Goal: Task Accomplishment & Management: Complete application form

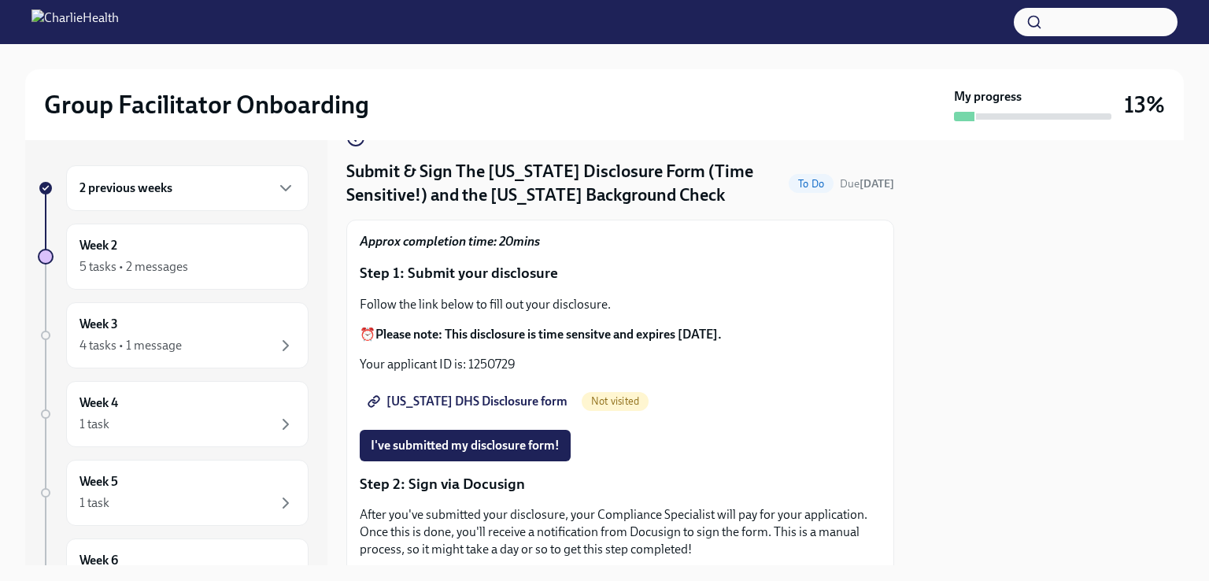
scroll to position [44, 0]
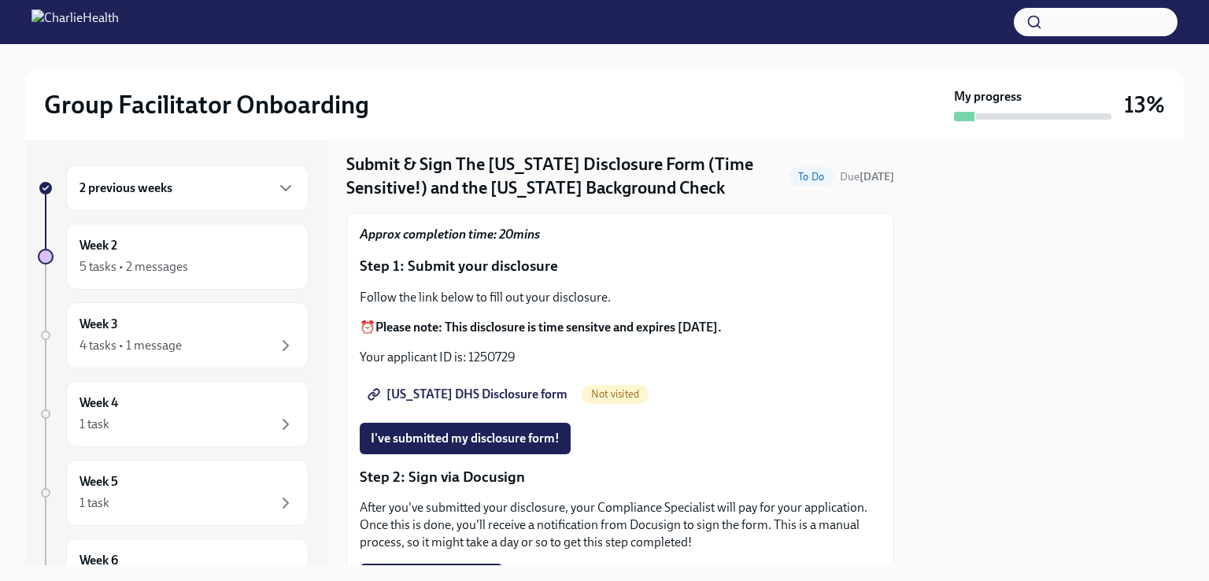
click at [442, 391] on span "[US_STATE] DHS Disclosure form" at bounding box center [469, 395] width 197 height 16
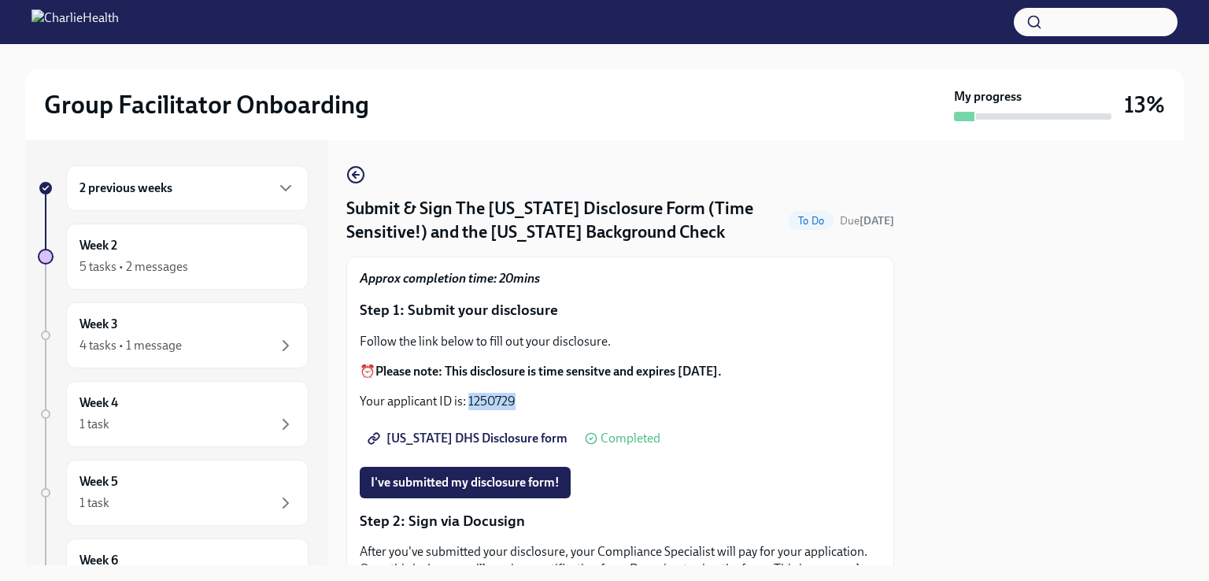
drag, startPoint x: 469, startPoint y: 401, endPoint x: 516, endPoint y: 400, distance: 47.2
click at [516, 400] on p "Your applicant ID is: 1250729" at bounding box center [620, 401] width 521 height 17
copy p "1250729"
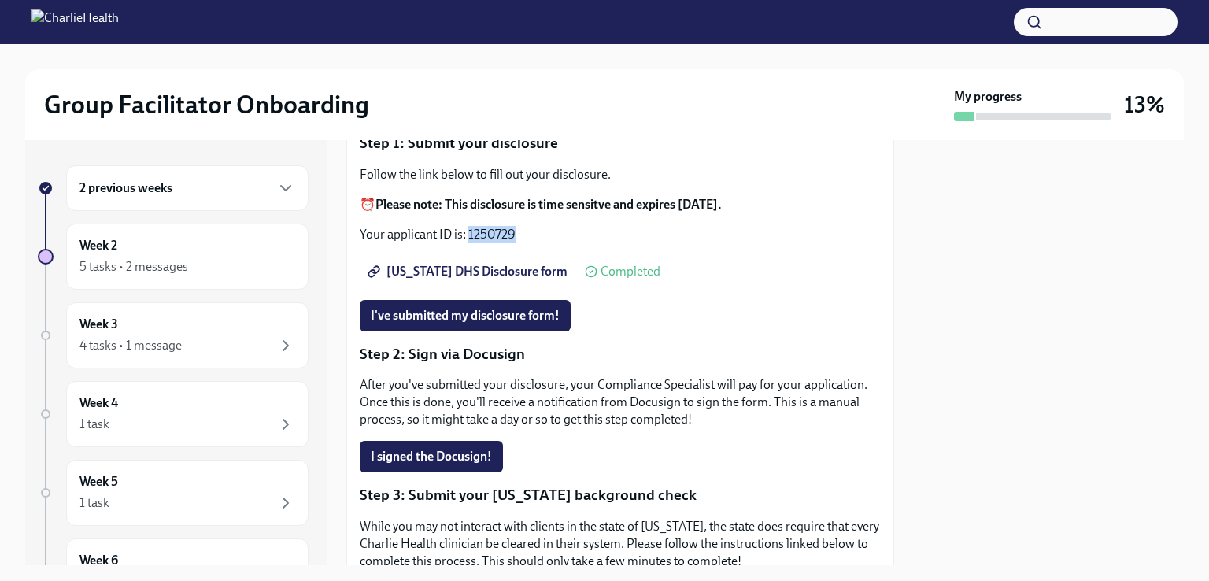
scroll to position [172, 0]
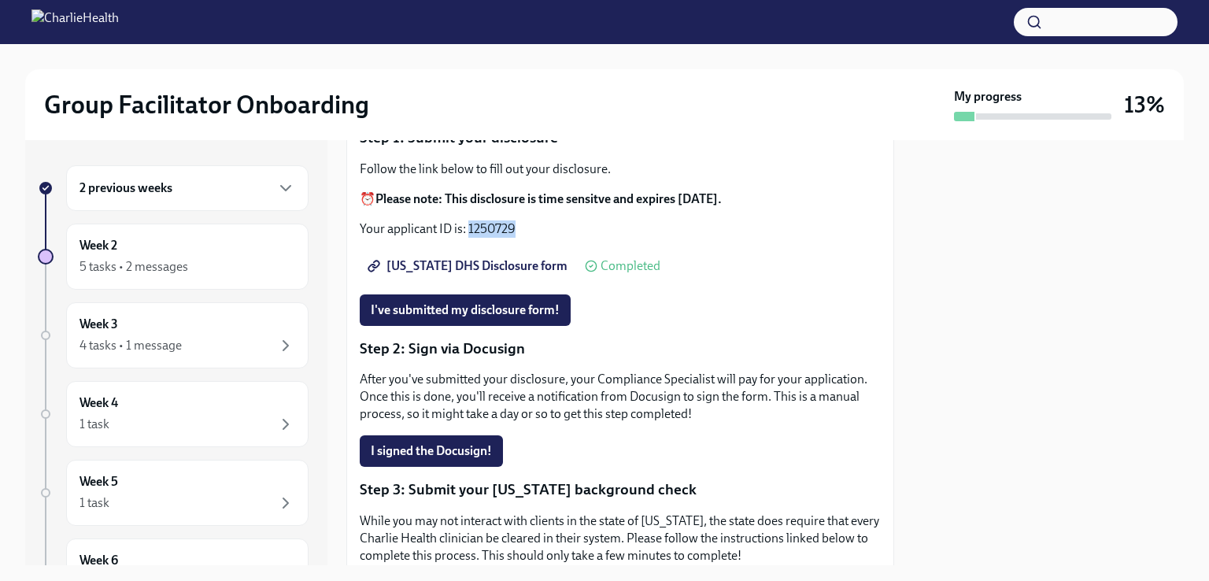
click at [494, 263] on span "[US_STATE] DHS Disclosure form" at bounding box center [469, 266] width 197 height 16
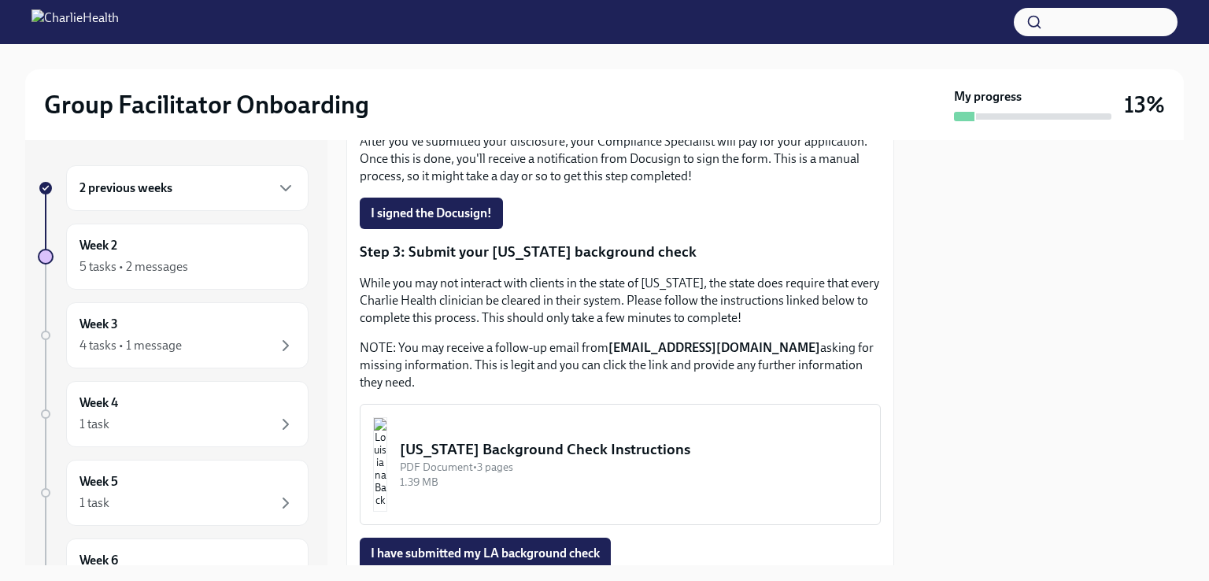
scroll to position [398, 0]
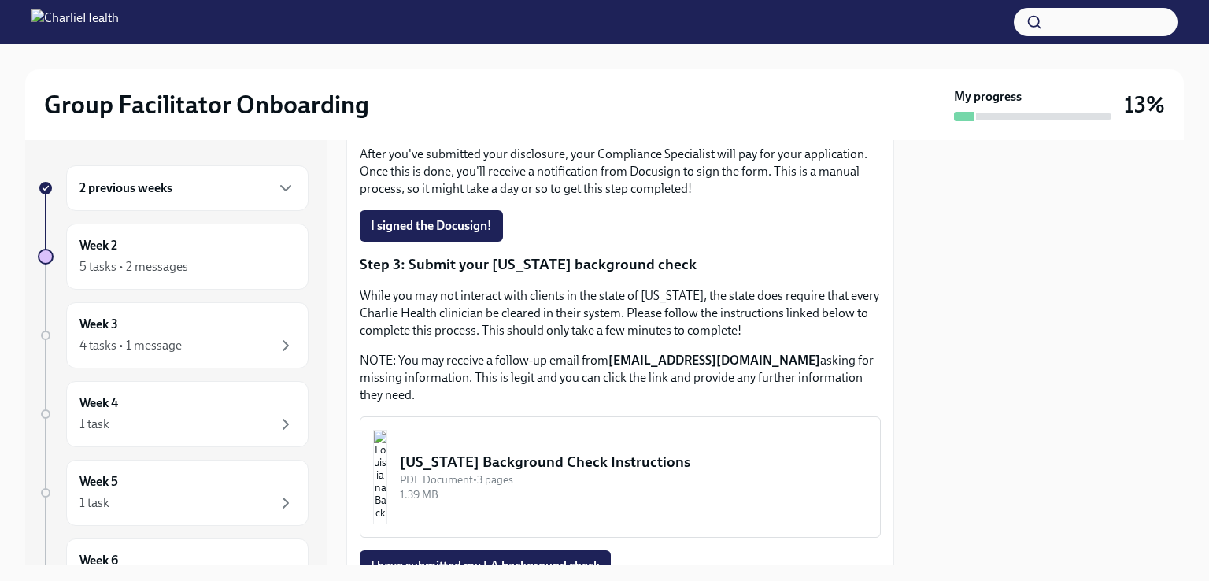
click at [453, 227] on span "I signed the Docusign!" at bounding box center [431, 226] width 121 height 16
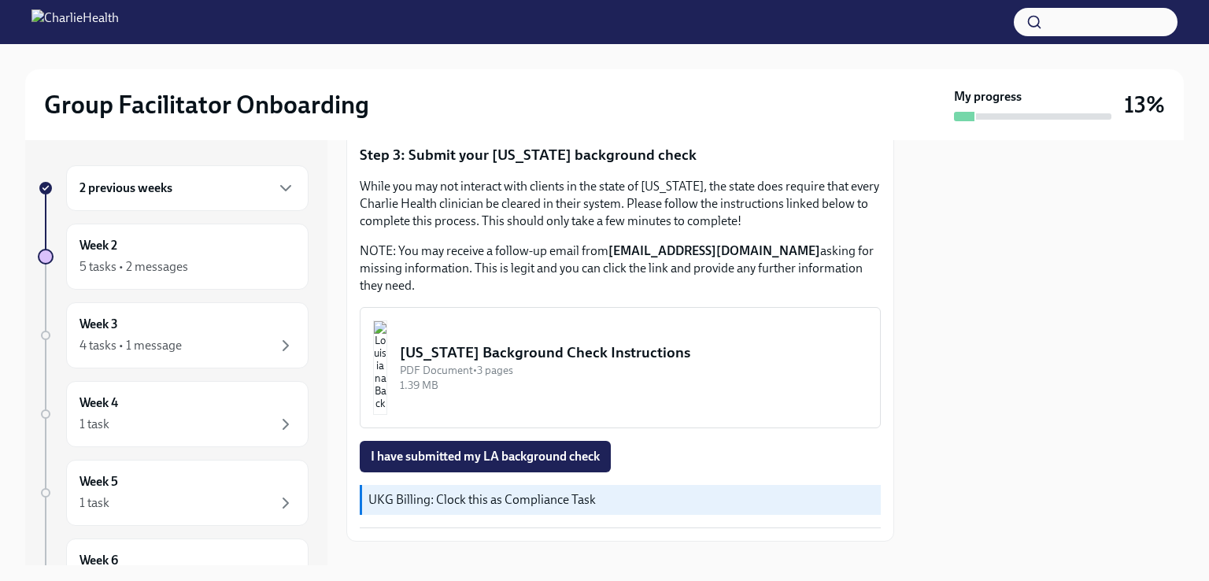
scroll to position [520, 0]
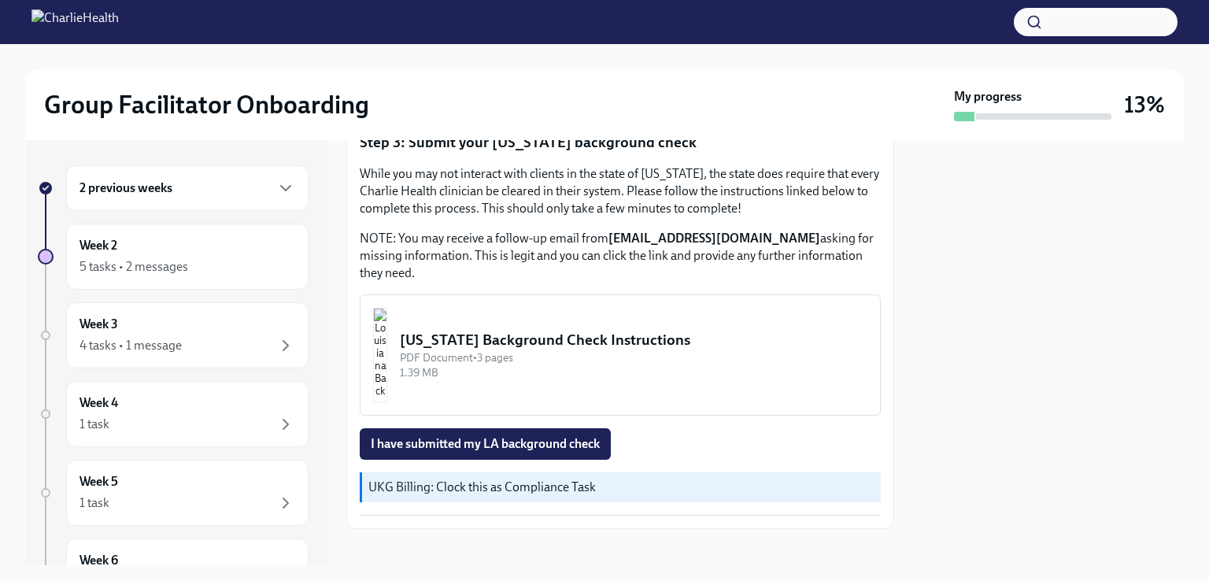
click at [510, 338] on div "[US_STATE] Background Check Instructions" at bounding box center [634, 340] width 468 height 20
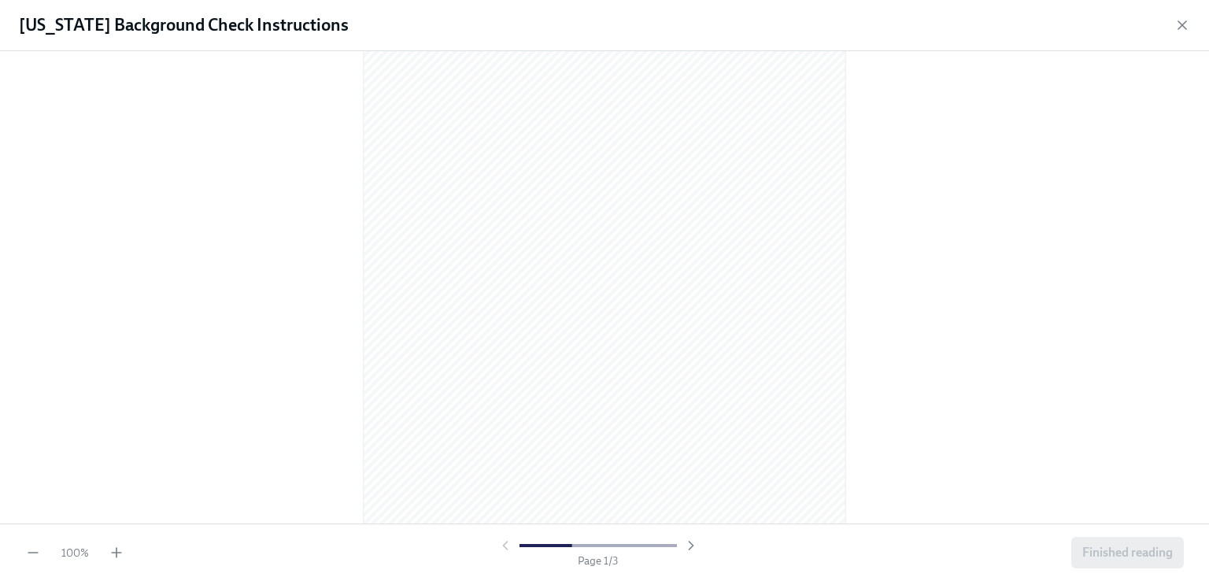
scroll to position [142, 0]
click at [684, 549] on icon "button" at bounding box center [691, 546] width 16 height 16
click at [684, 547] on icon "button" at bounding box center [691, 546] width 16 height 16
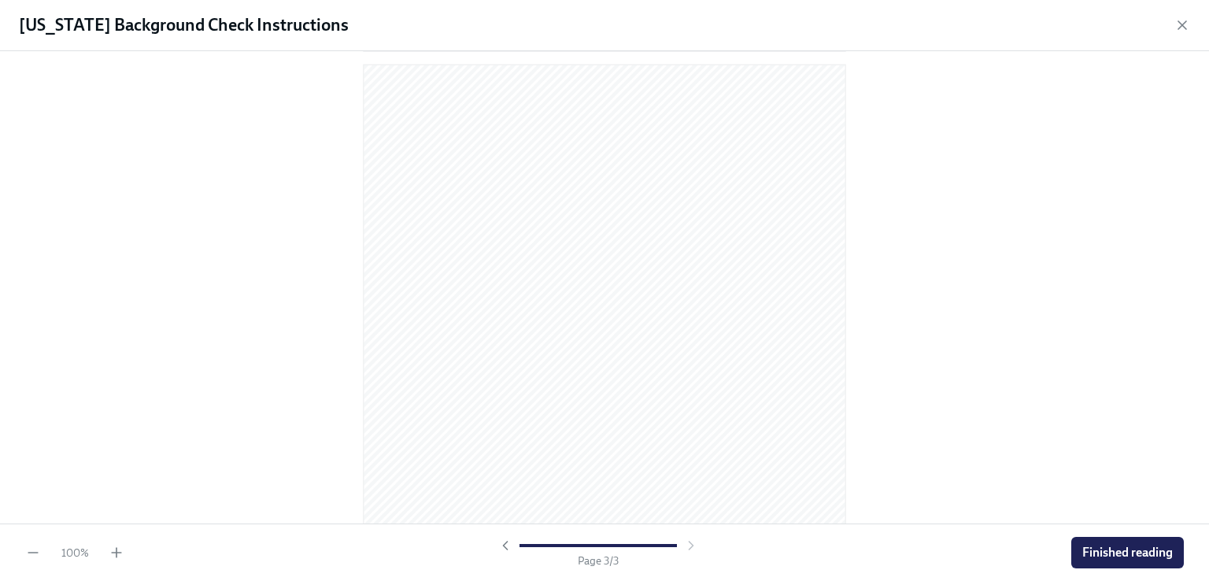
click at [1093, 542] on button "Finished reading" at bounding box center [1127, 552] width 113 height 31
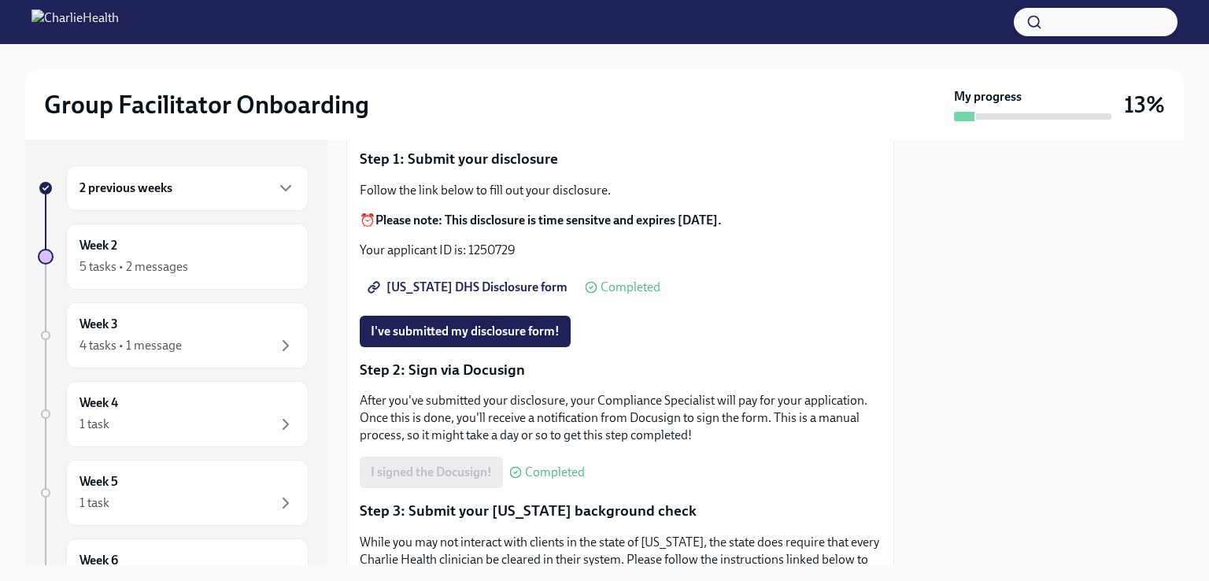
scroll to position [205, 0]
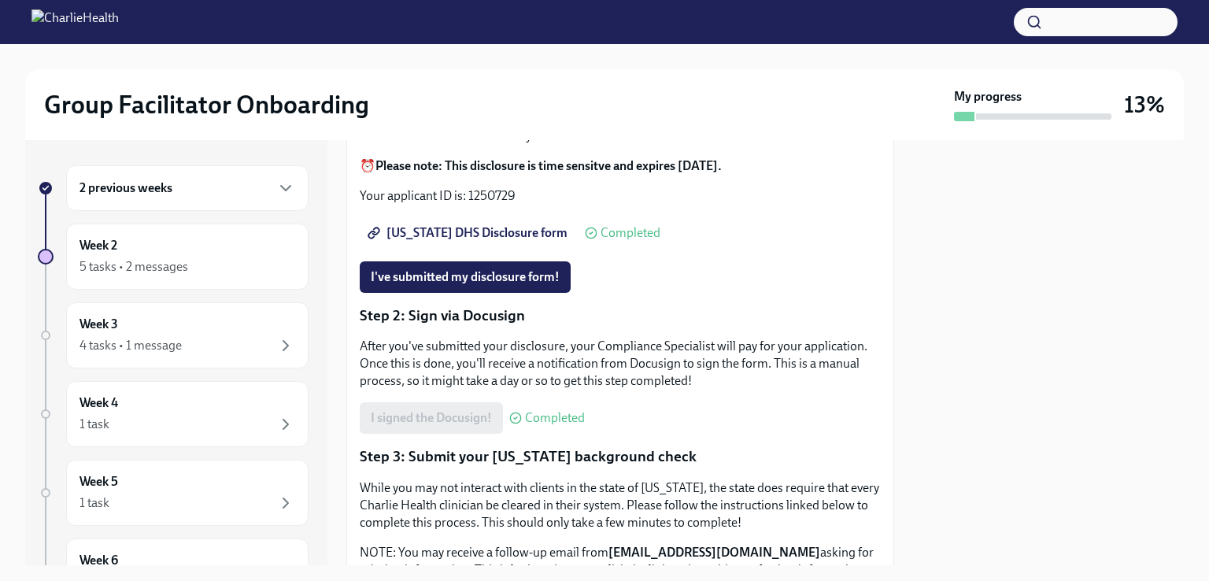
click at [509, 270] on span "I've submitted my disclosure form!" at bounding box center [465, 277] width 189 height 16
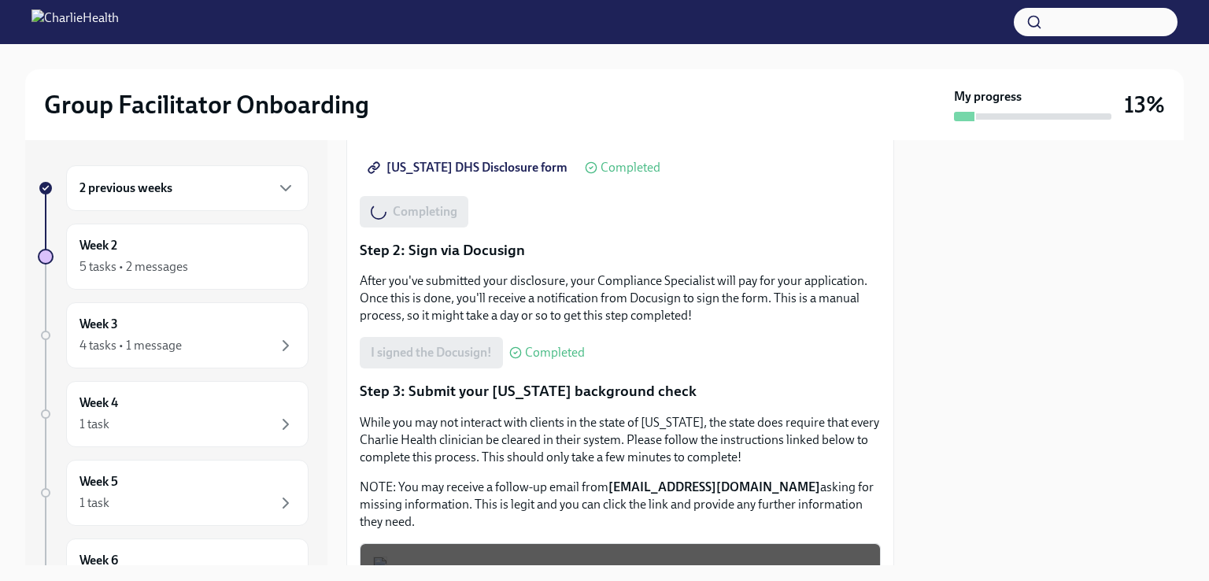
scroll to position [452, 0]
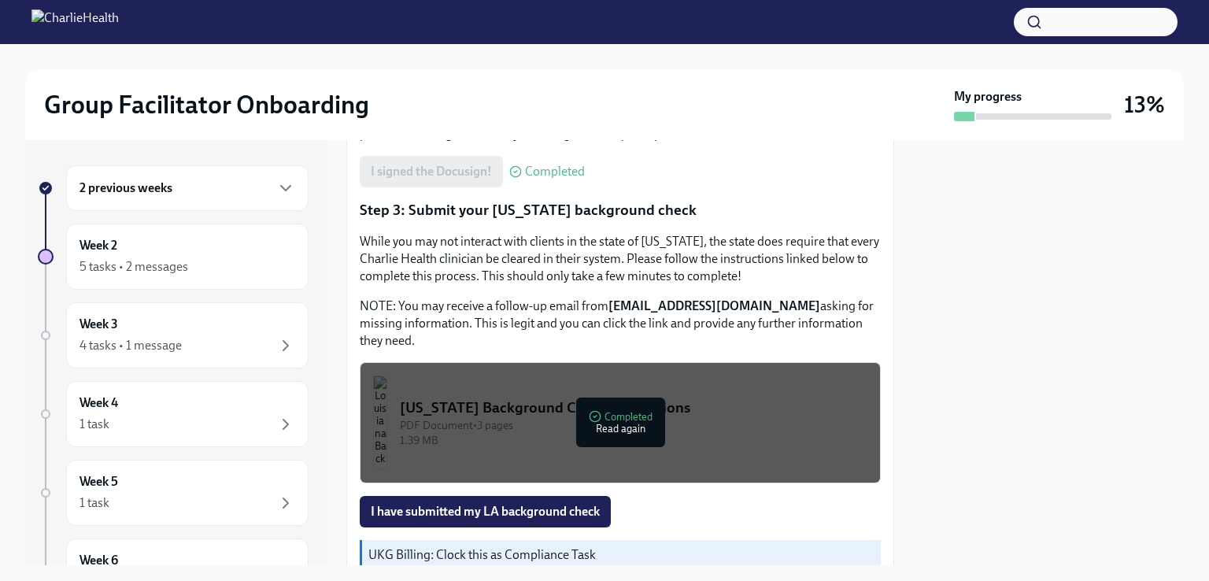
click at [494, 511] on span "I have submitted my LA background check" at bounding box center [485, 512] width 229 height 16
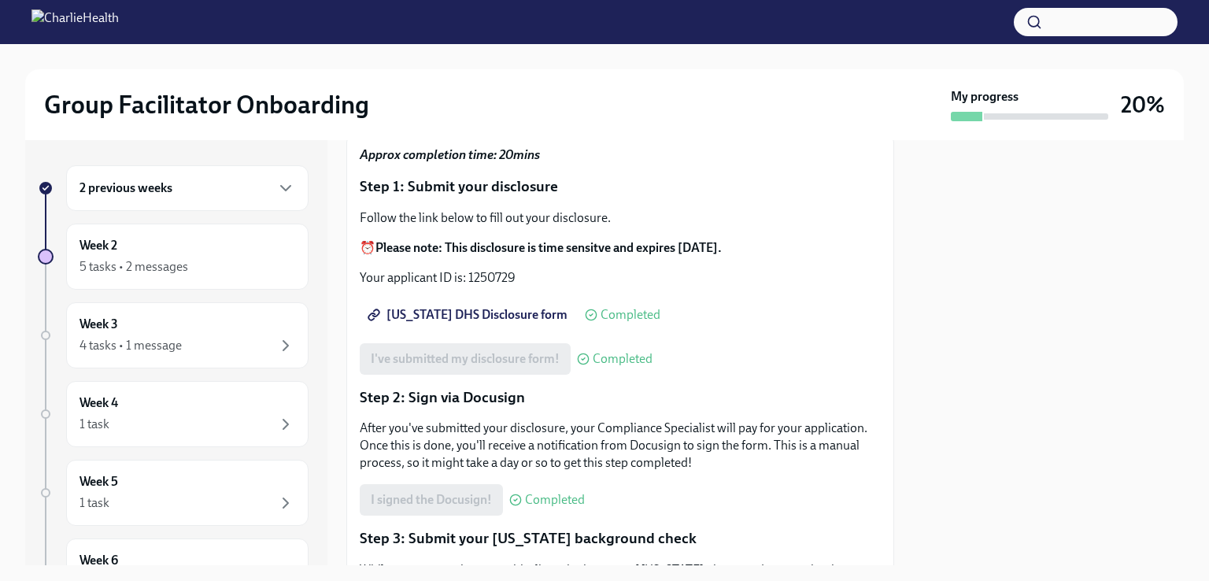
scroll to position [0, 0]
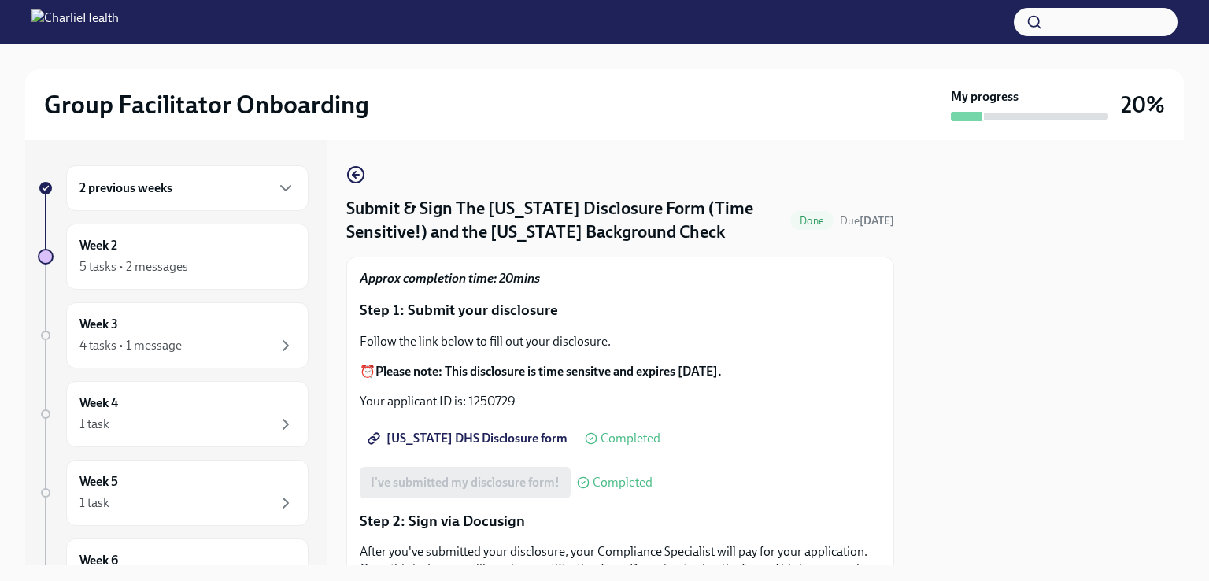
click at [157, 248] on div "Week 2 5 tasks • 2 messages" at bounding box center [188, 256] width 216 height 39
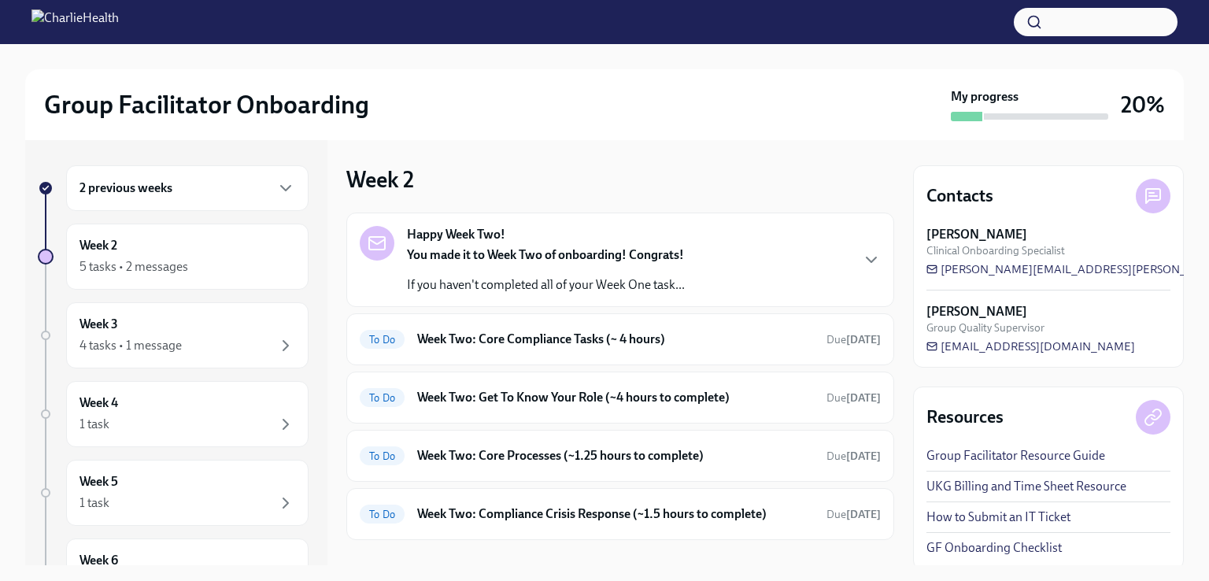
click at [601, 281] on p "If you haven't completed all of your Week One task..." at bounding box center [546, 284] width 278 height 17
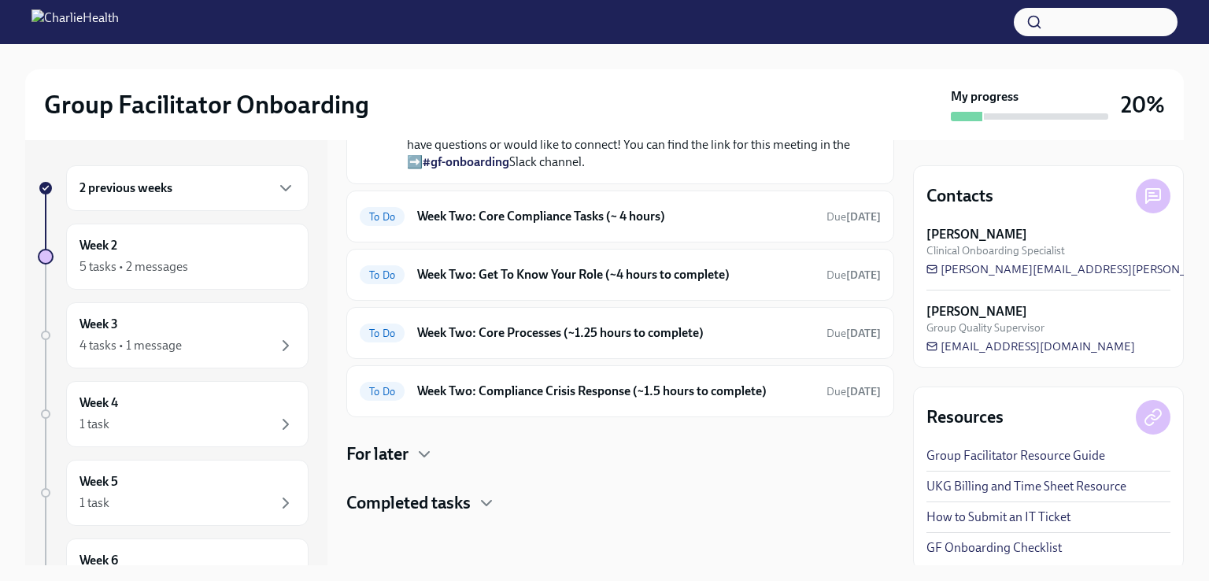
scroll to position [482, 0]
click at [634, 229] on div "To Do Week Two: Core Compliance Tasks (~ 4 hours) Due [DATE]" at bounding box center [620, 216] width 521 height 25
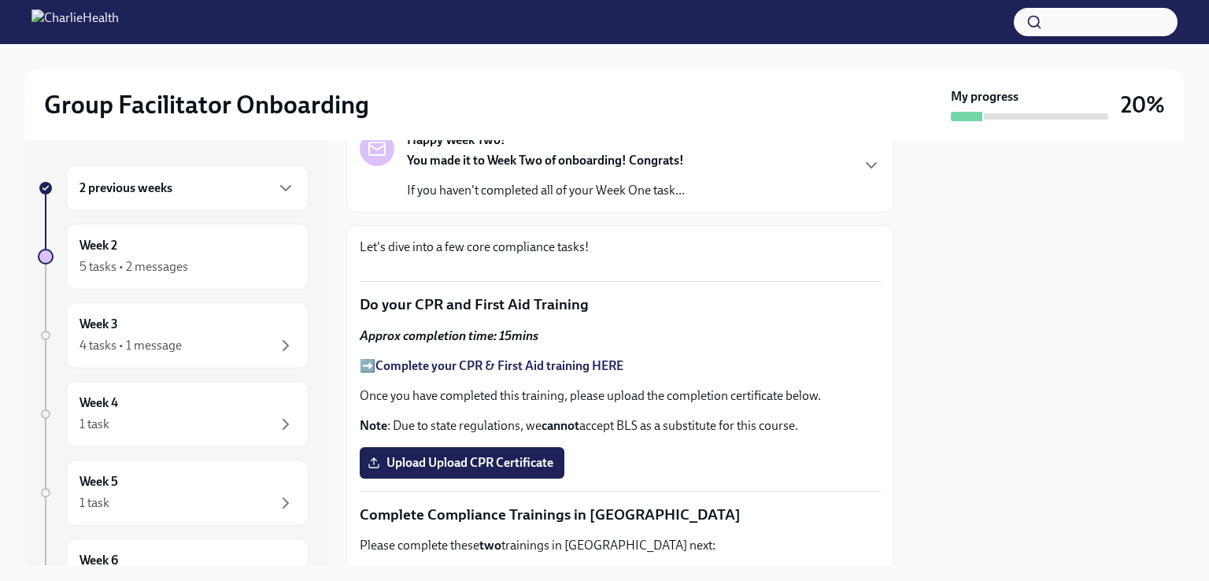
scroll to position [113, 0]
